Goal: Task Accomplishment & Management: Manage account settings

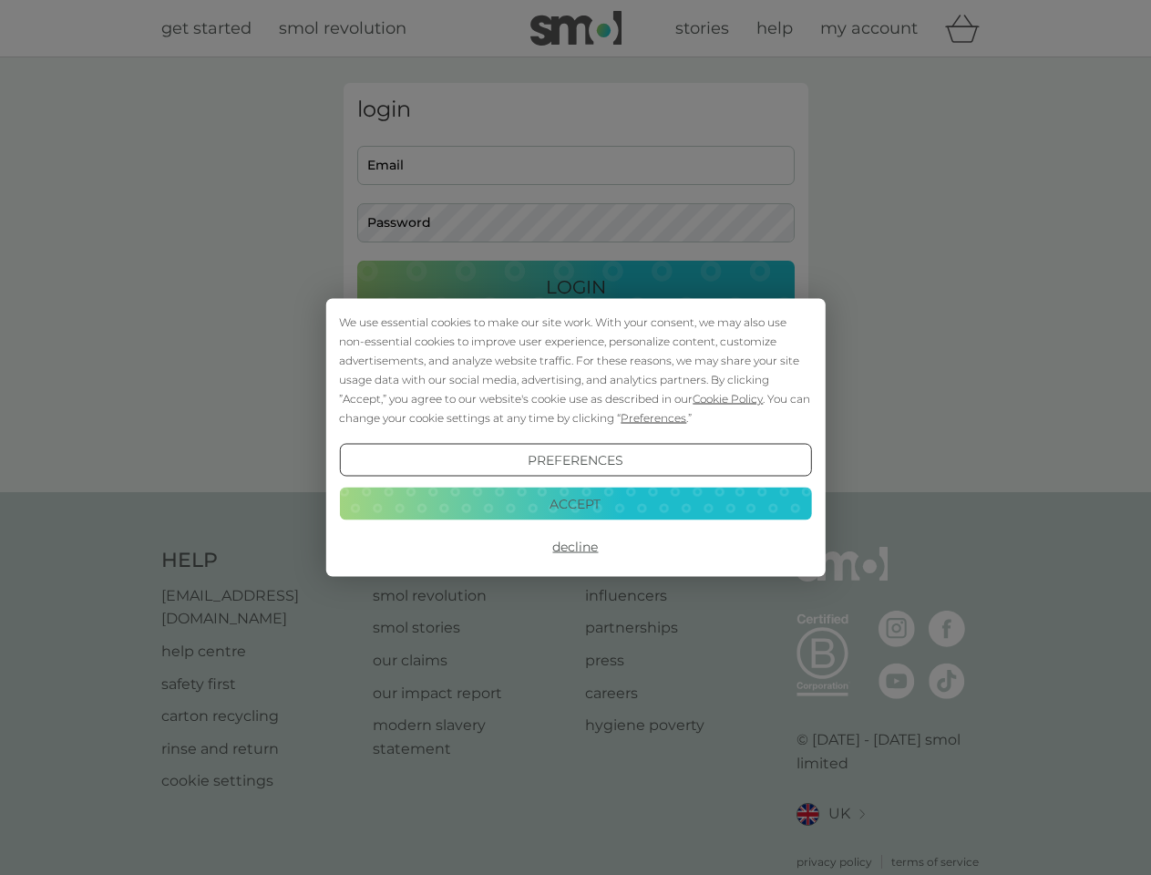
click at [728, 398] on span "Cookie Policy" at bounding box center [728, 399] width 70 height 14
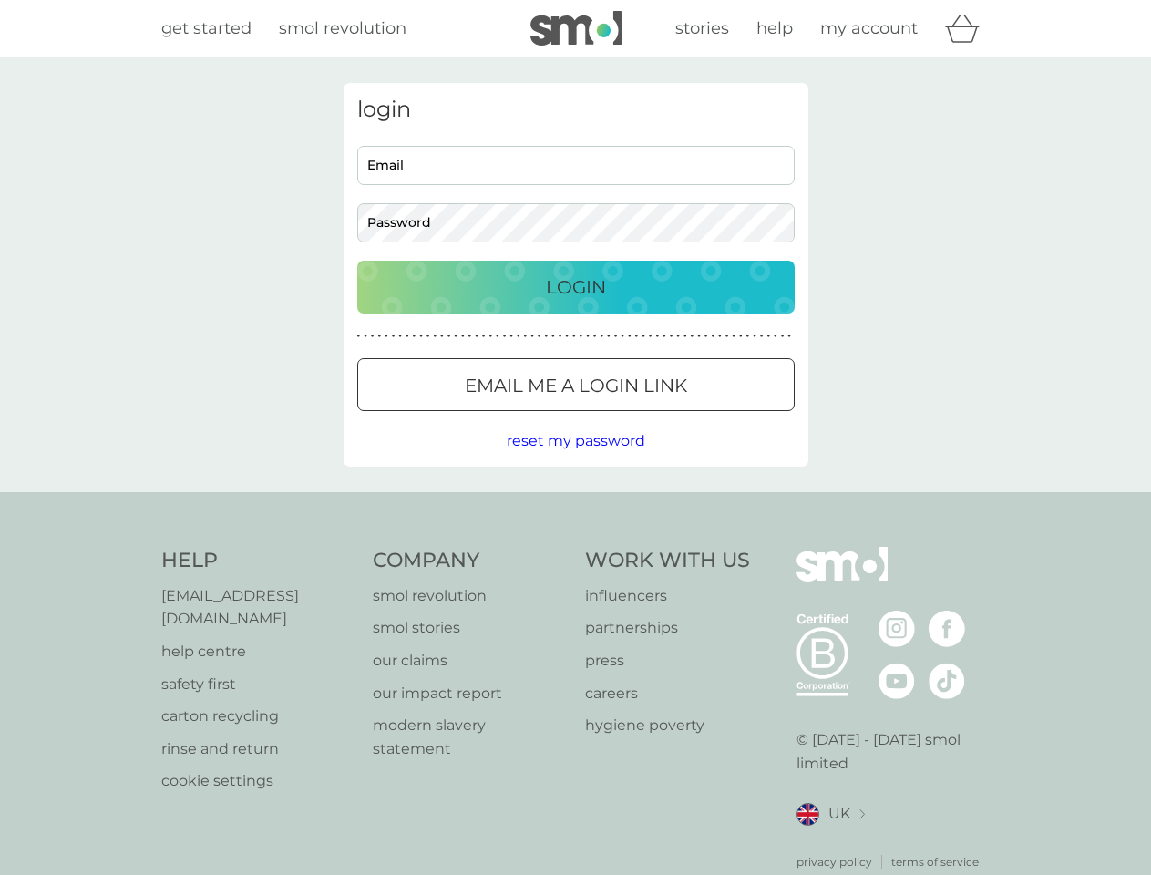
click at [652, 418] on div "login Email Password Login ● ● ● ● ● ● ● ● ● ● ● ● ● ● ● ● ● ● ● ● ● ● ● ● ● ● …" at bounding box center [576, 275] width 465 height 384
click at [575, 460] on div "login Email Password Login ● ● ● ● ● ● ● ● ● ● ● ● ● ● ● ● ● ● ● ● ● ● ● ● ● ● …" at bounding box center [576, 275] width 465 height 384
click at [575, 547] on div "Help [EMAIL_ADDRESS][DOMAIN_NAME] help centre safety first carton recycling rin…" at bounding box center [576, 709] width 830 height 324
click at [575, 503] on div "Help [EMAIL_ADDRESS][DOMAIN_NAME] help centre safety first carton recycling rin…" at bounding box center [575, 708] width 1151 height 433
